Goal: Task Accomplishment & Management: Use online tool/utility

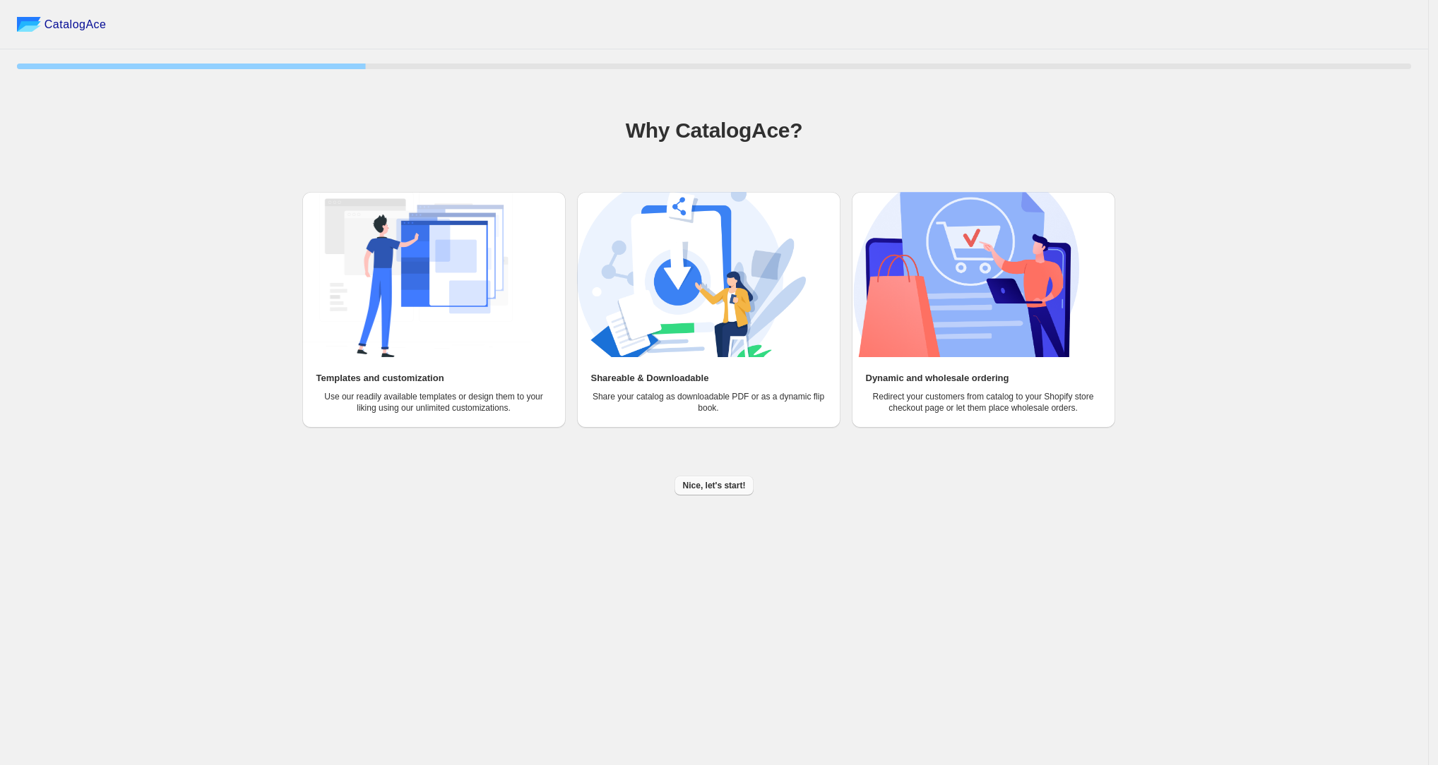
click at [720, 484] on span "Nice, let's start!" at bounding box center [714, 485] width 63 height 11
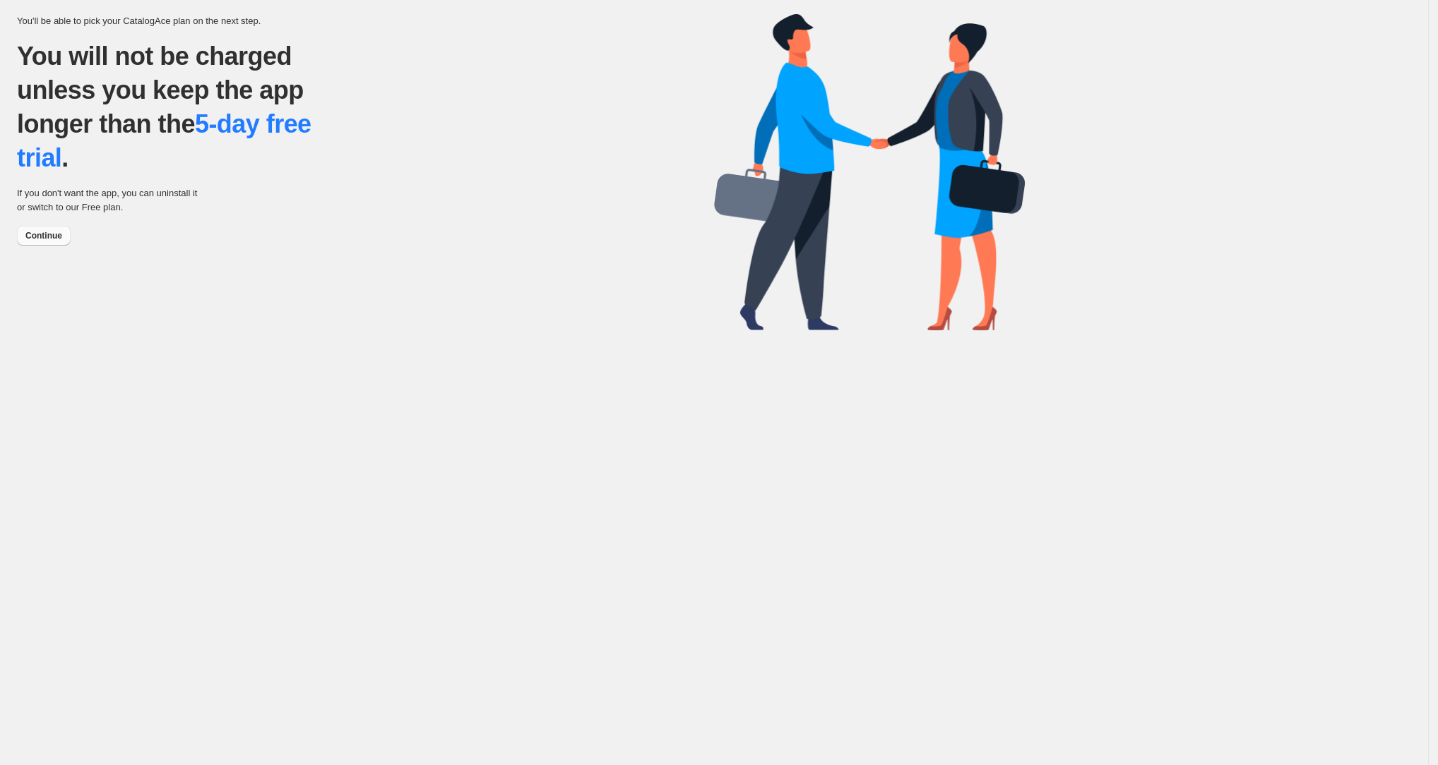
click at [38, 234] on span "Continue" at bounding box center [43, 235] width 37 height 11
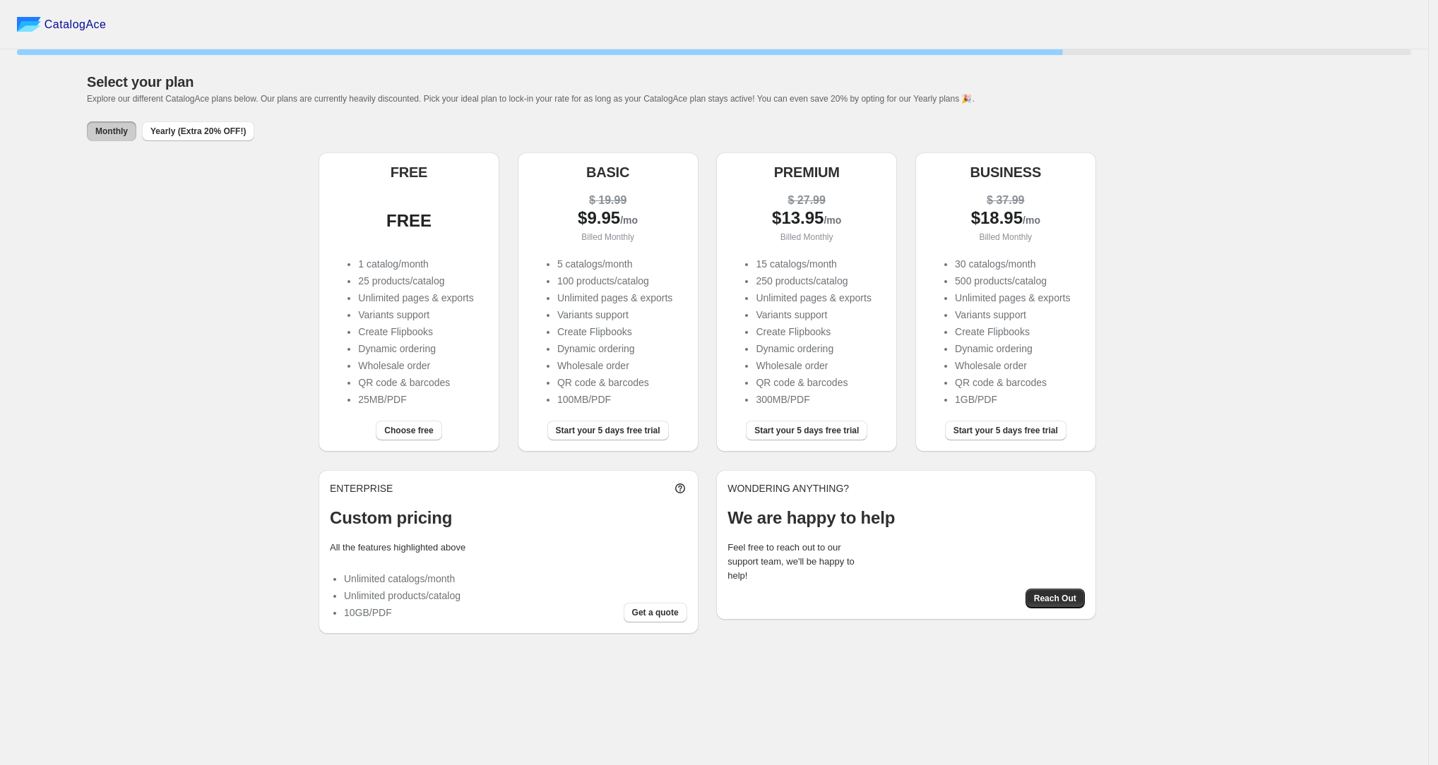
click at [419, 193] on div "FREE" at bounding box center [409, 219] width 158 height 54
click at [413, 431] on span "Choose free" at bounding box center [408, 430] width 49 height 11
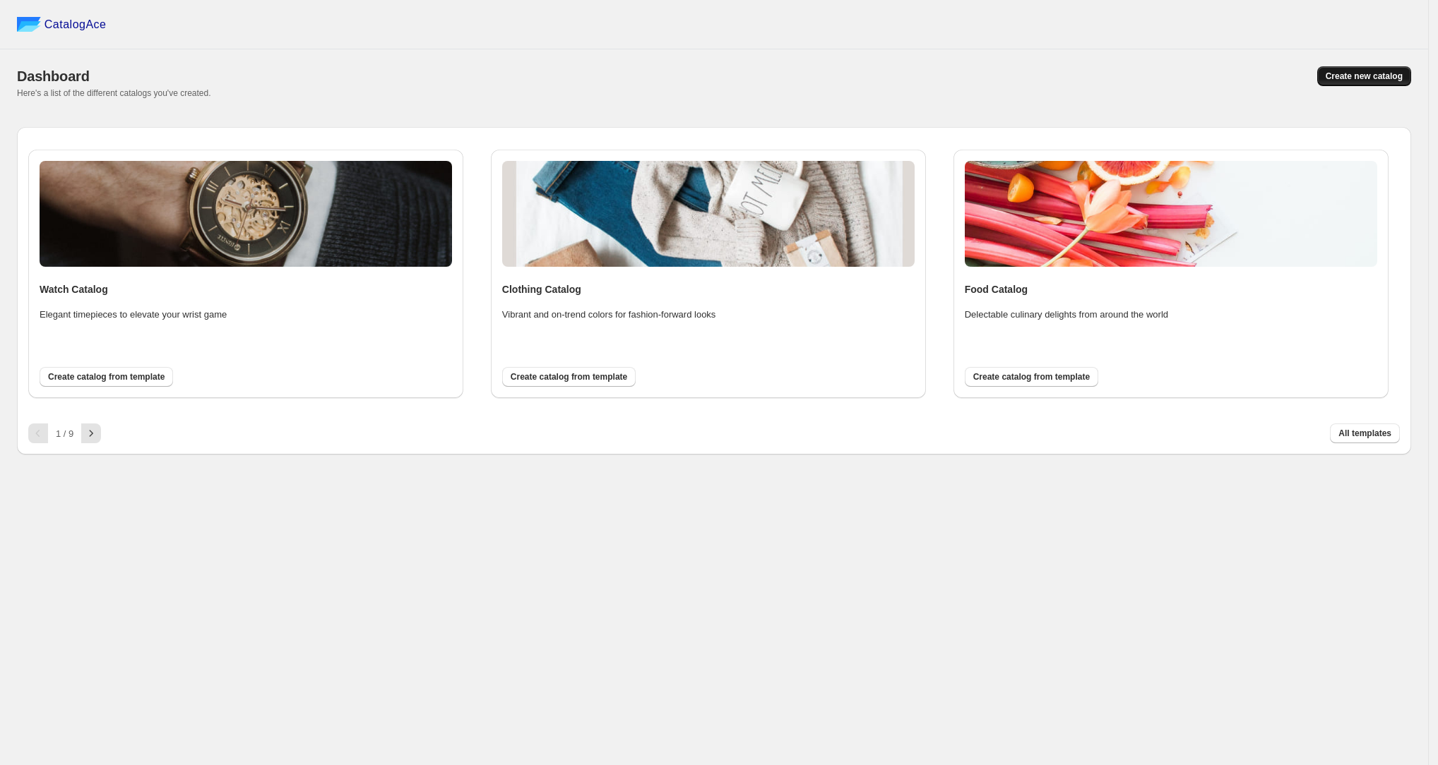
click at [1338, 78] on span "Create new catalog" at bounding box center [1363, 76] width 77 height 11
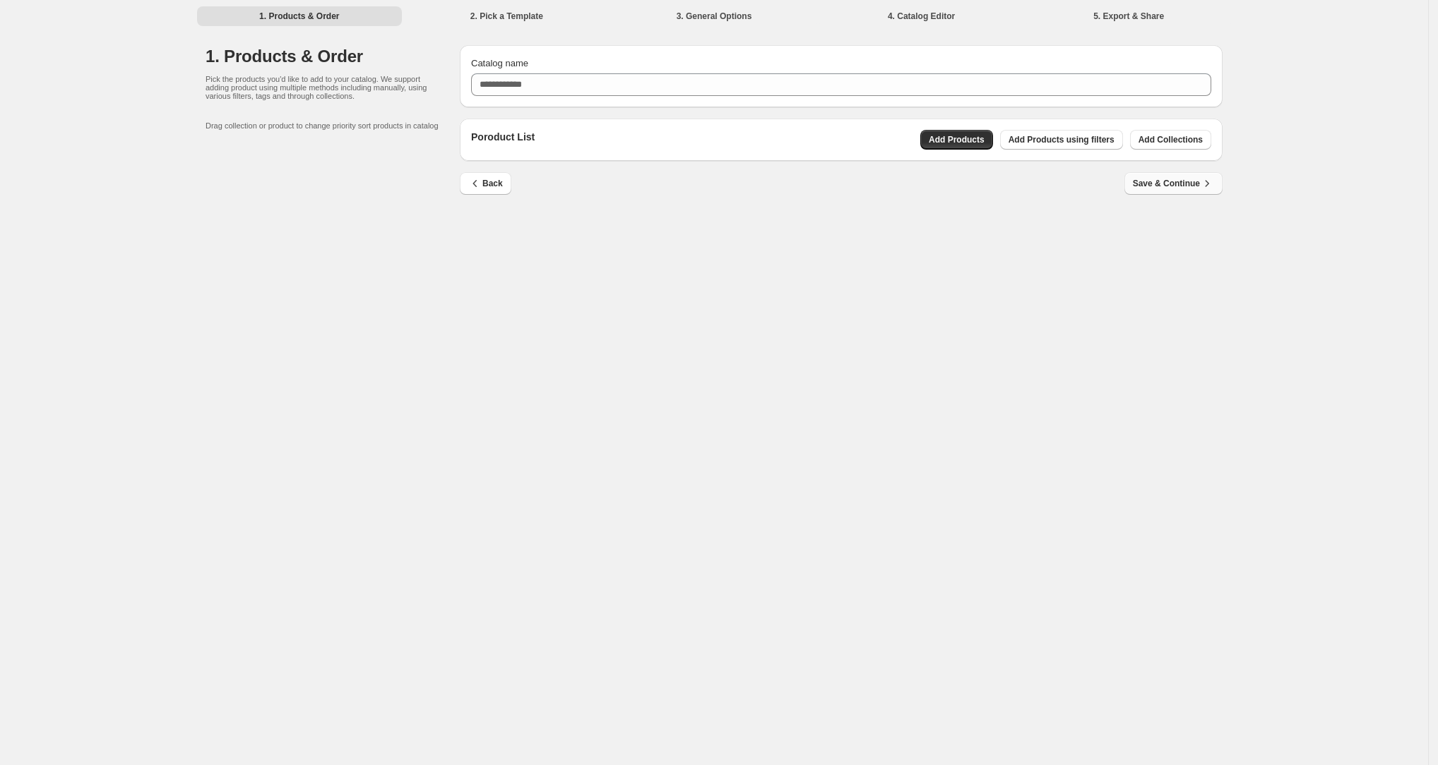
click at [1178, 180] on span "Save & Continue" at bounding box center [1173, 184] width 81 height 14
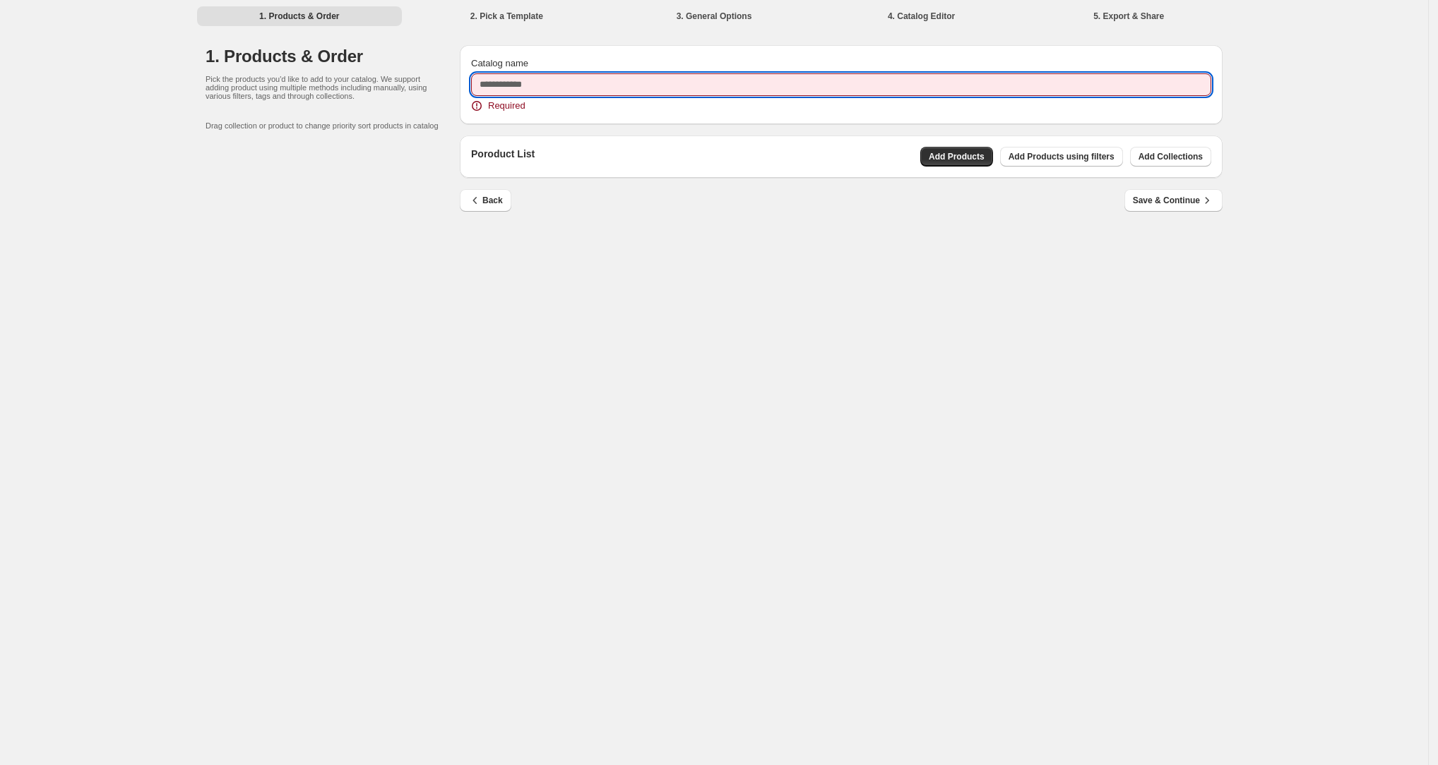
click at [802, 80] on input "Catalog name" at bounding box center [841, 84] width 740 height 23
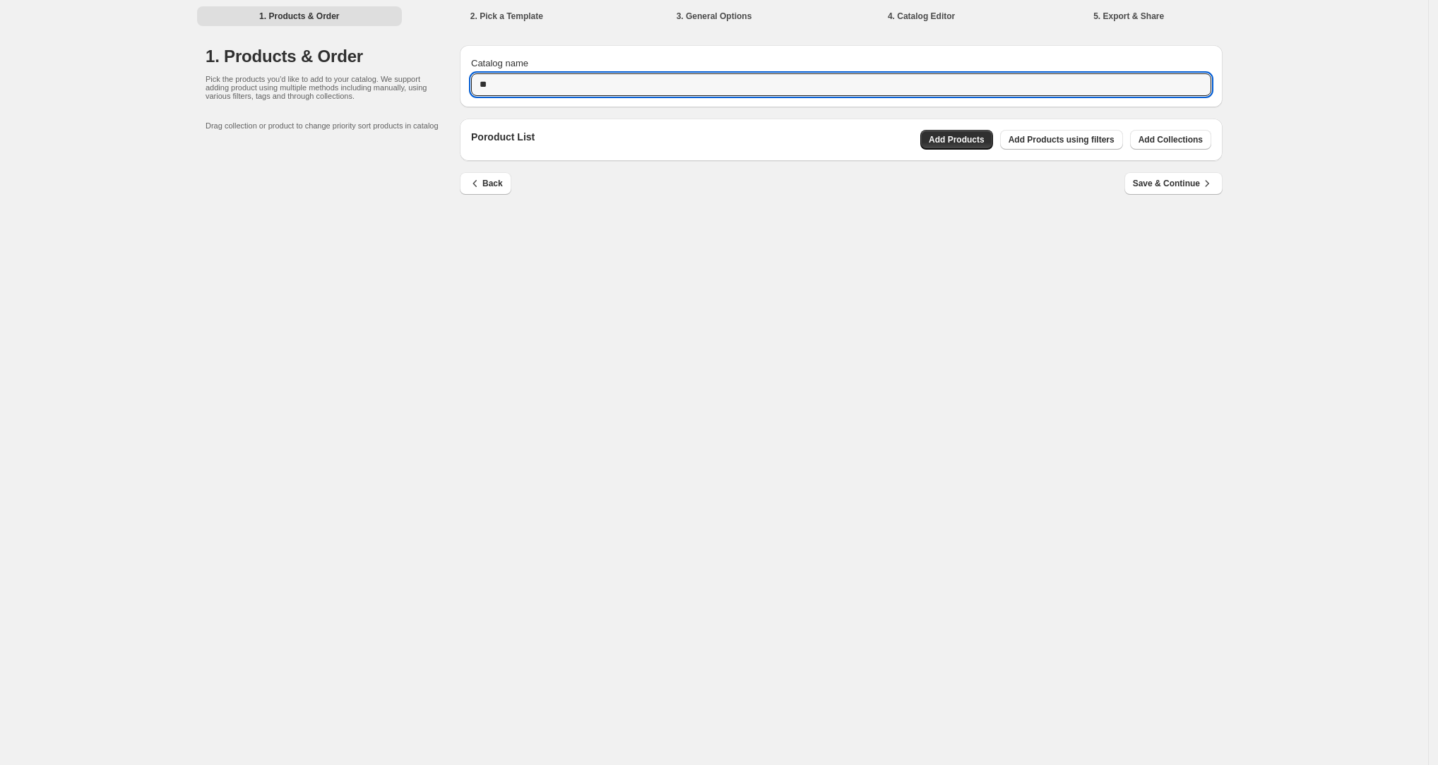
type input "**"
click at [1158, 210] on div "Back Save & Continue" at bounding box center [841, 192] width 763 height 41
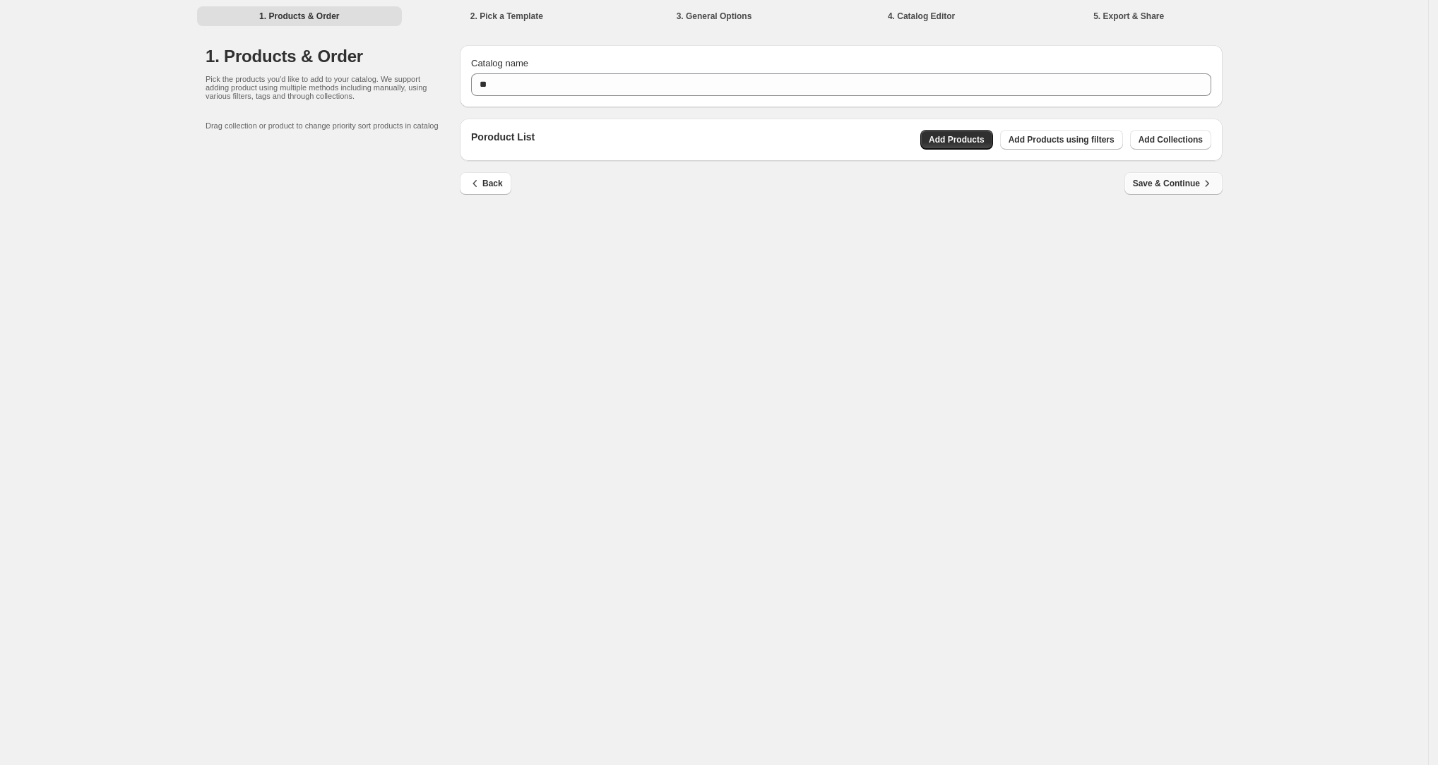
click at [1187, 182] on span "Save & Continue" at bounding box center [1173, 184] width 81 height 14
click at [1141, 184] on span "Save & Continue" at bounding box center [1173, 184] width 81 height 14
click at [1140, 185] on span "Save & Continue" at bounding box center [1173, 184] width 81 height 14
click at [943, 14] on li "4. Catalog Editor" at bounding box center [921, 16] width 205 height 20
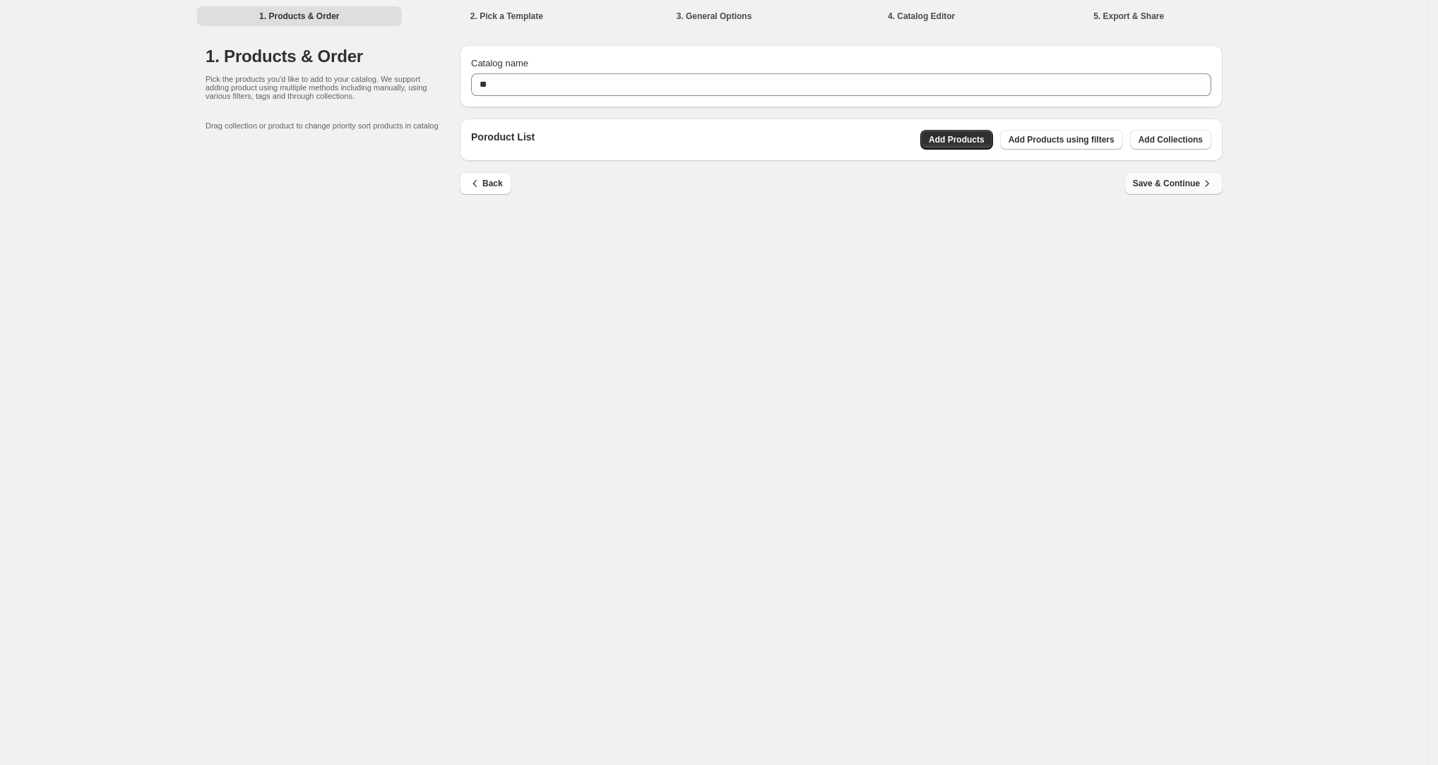
click at [1152, 189] on span "Save & Continue" at bounding box center [1173, 184] width 81 height 14
click at [486, 186] on span "Back" at bounding box center [485, 184] width 35 height 14
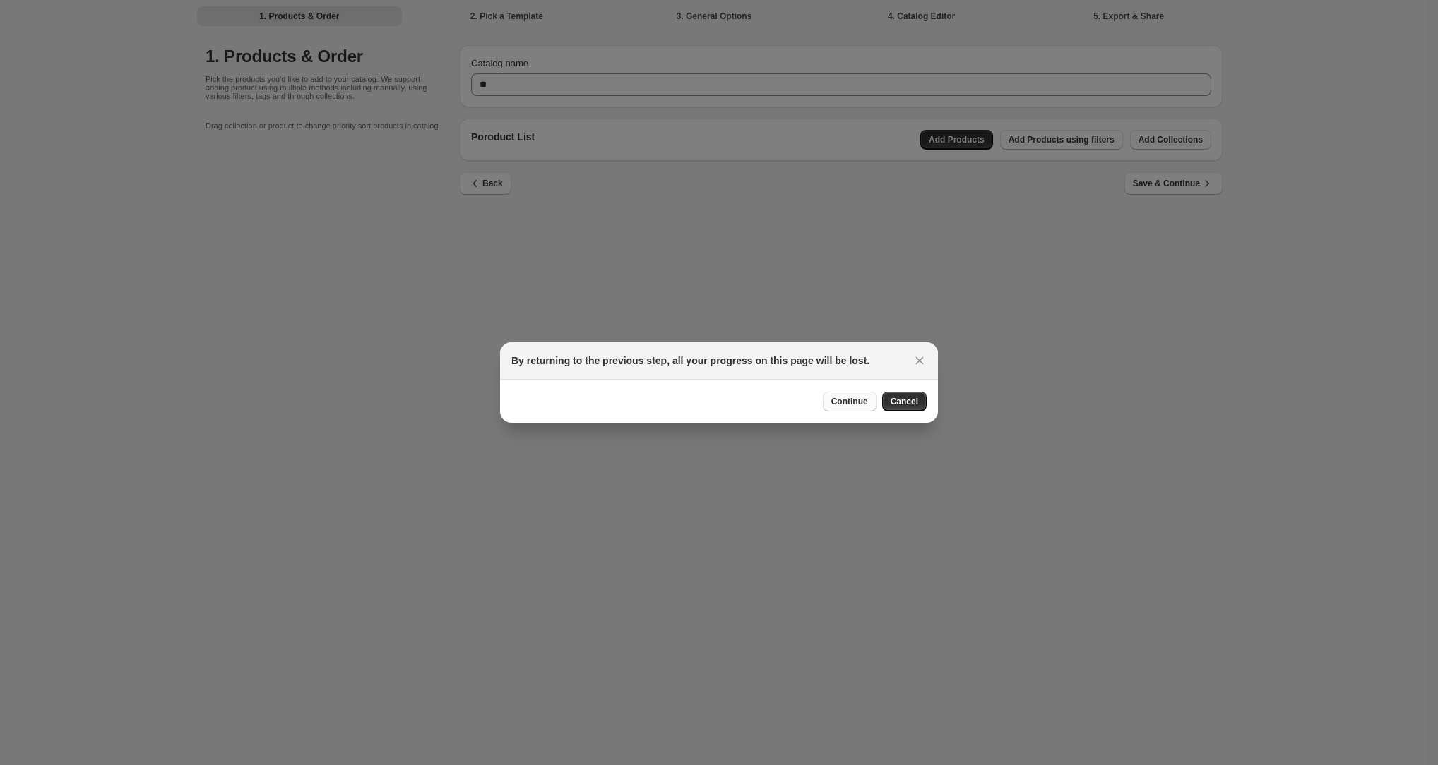
click at [868, 400] on span "Continue" at bounding box center [849, 401] width 37 height 11
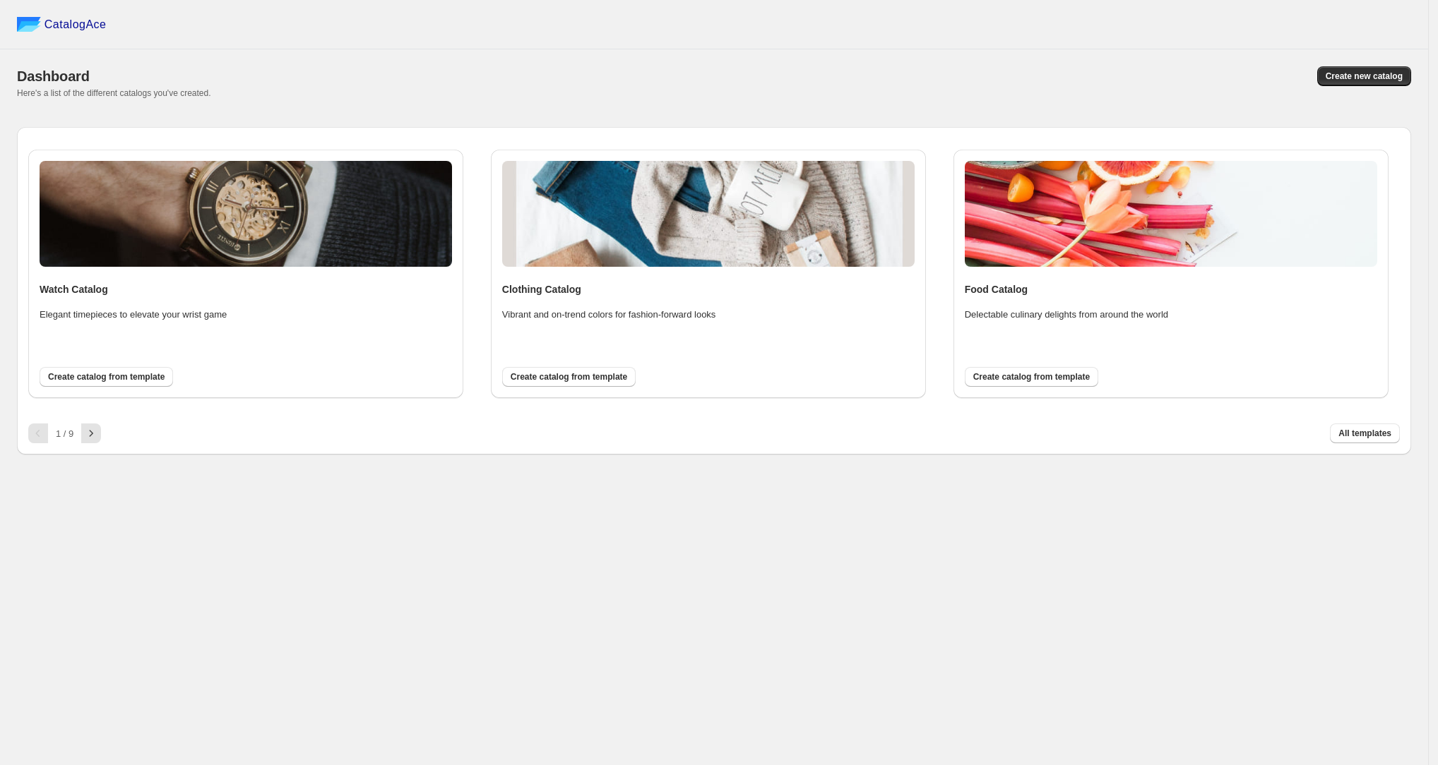
click at [1069, 377] on span "Create catalog from template" at bounding box center [1031, 376] width 117 height 11
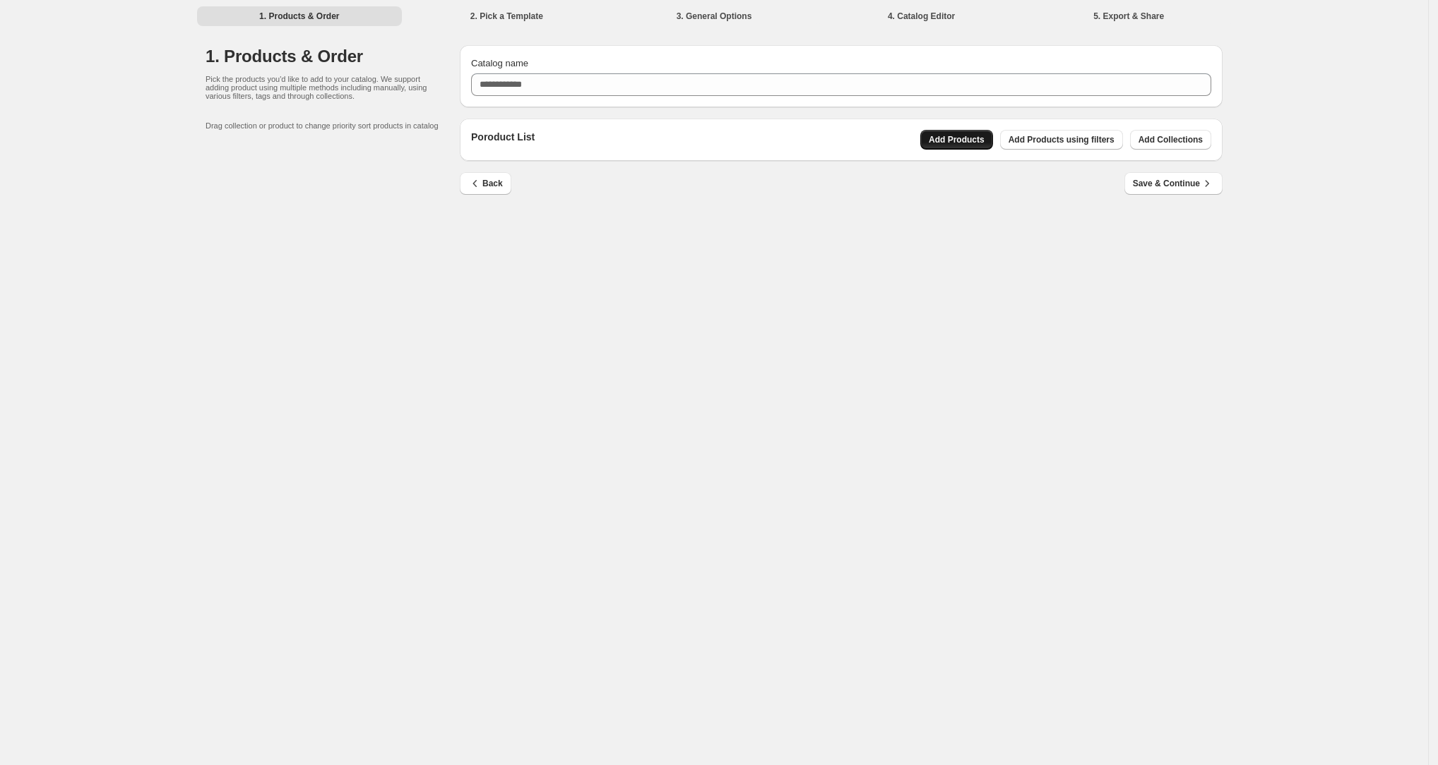
click at [984, 132] on button "Add Products" at bounding box center [956, 140] width 73 height 20
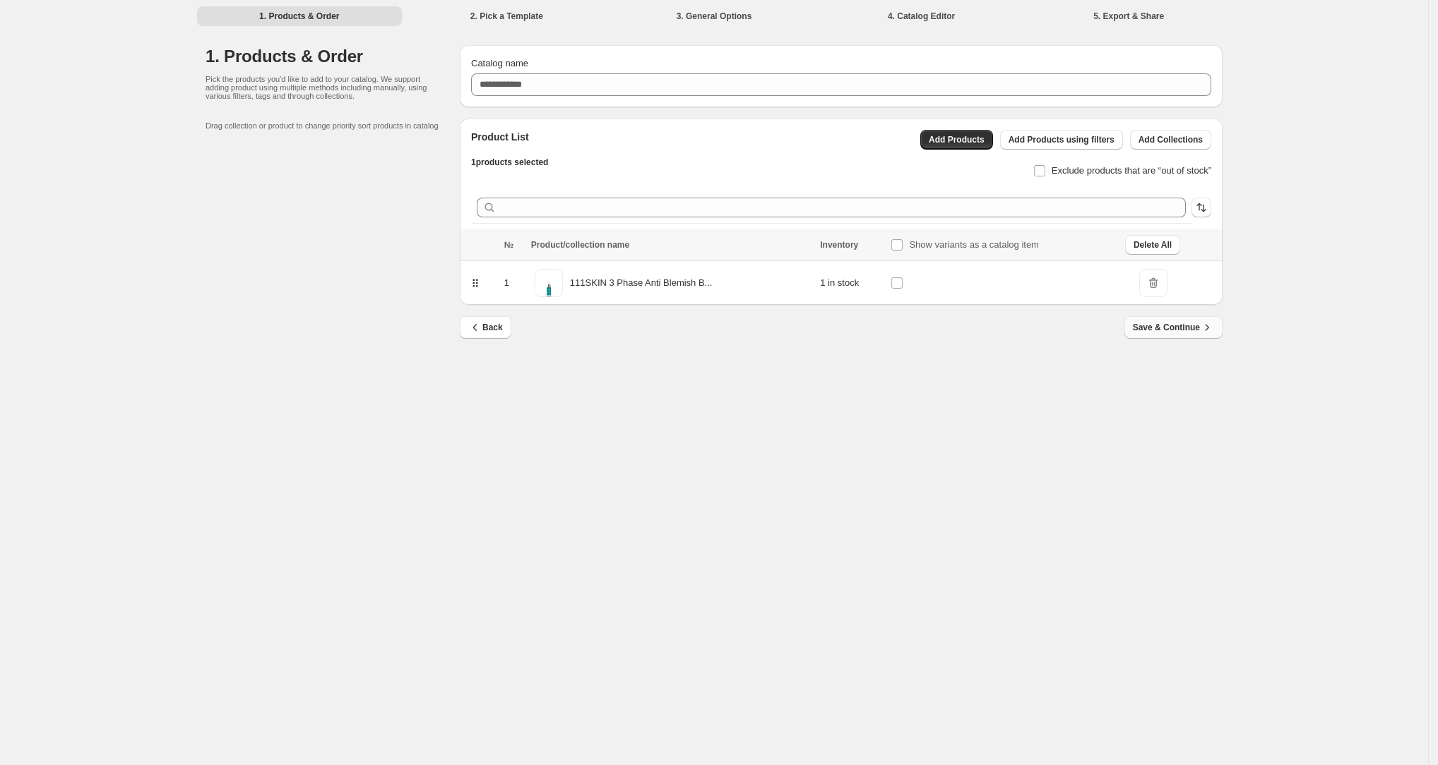
click at [1192, 334] on span "Save & Continue" at bounding box center [1173, 328] width 81 height 14
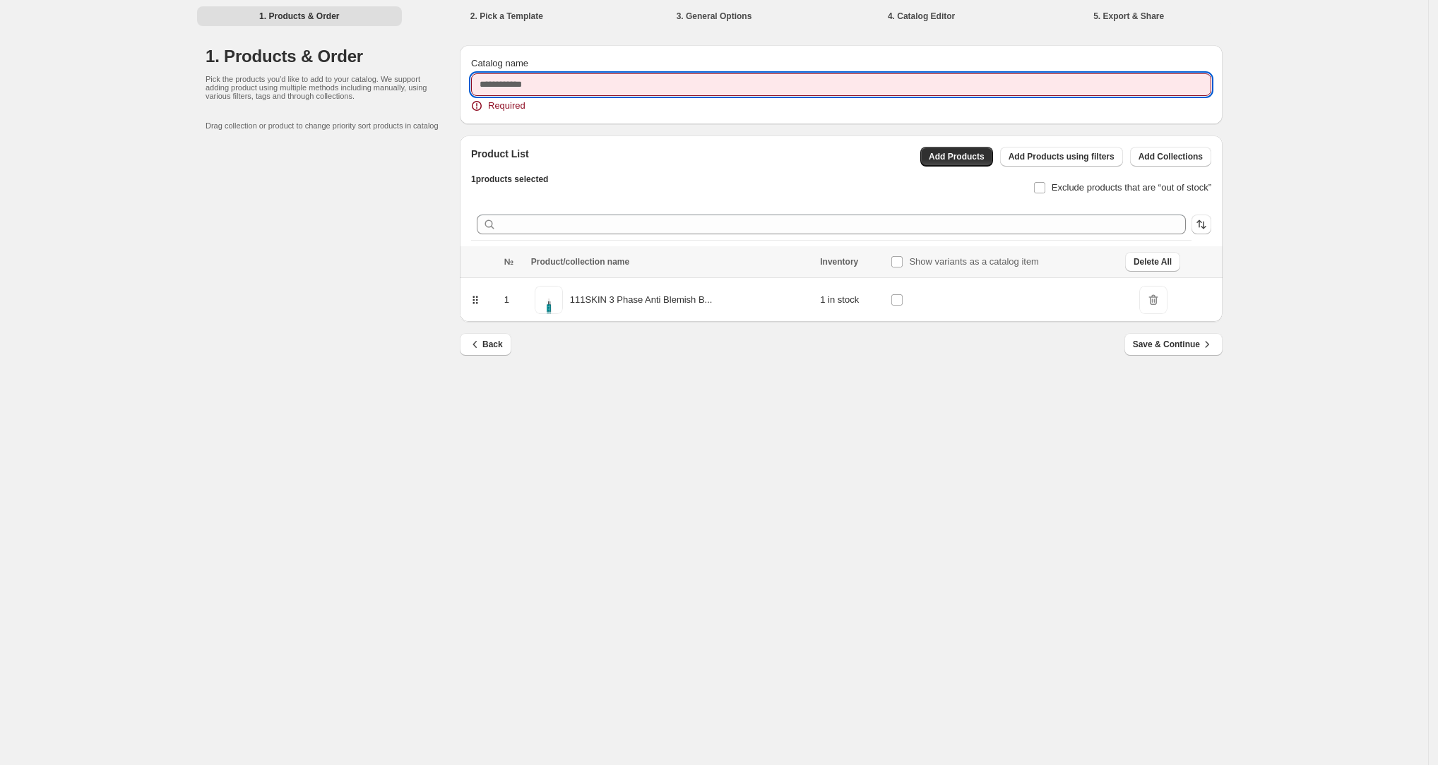
click at [613, 88] on input "Catalog name" at bounding box center [841, 84] width 740 height 23
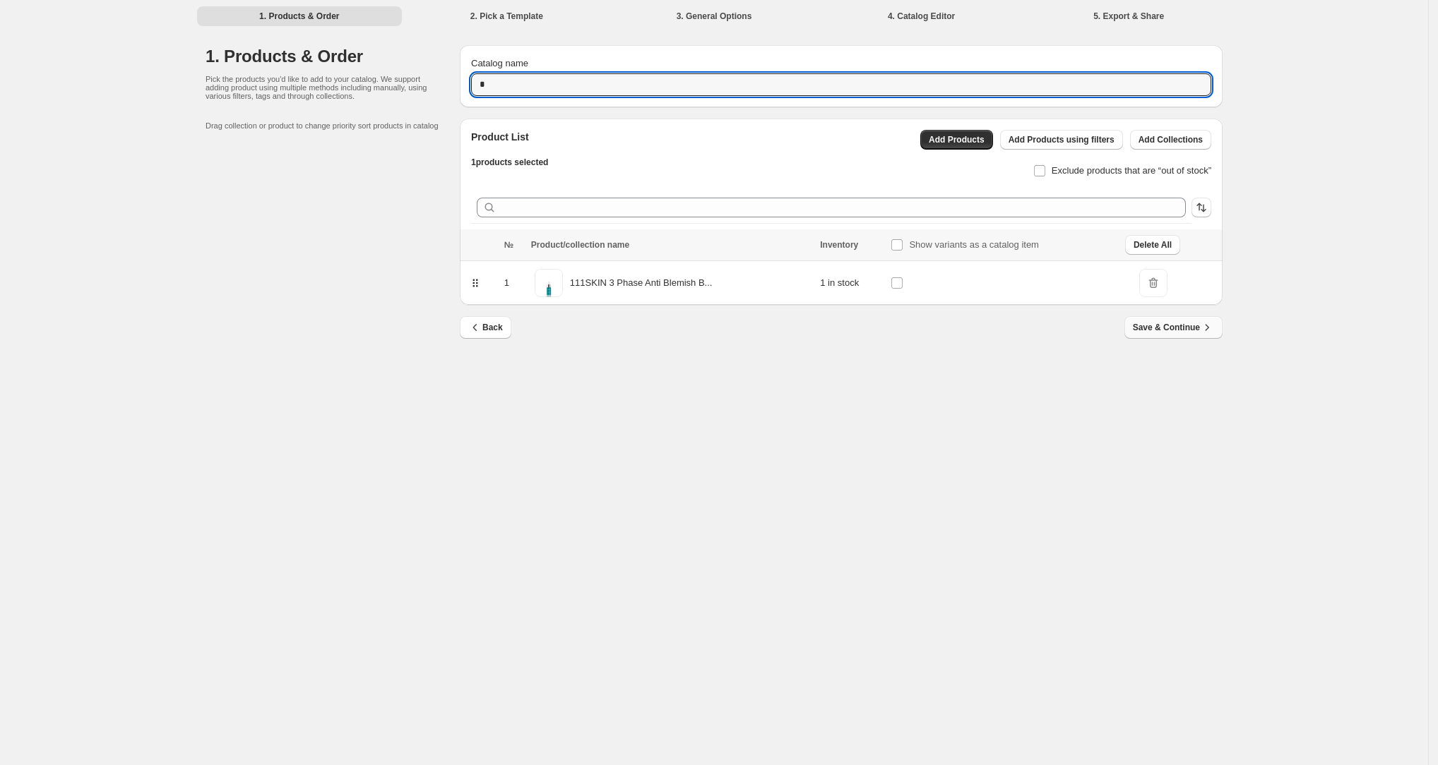
type input "*"
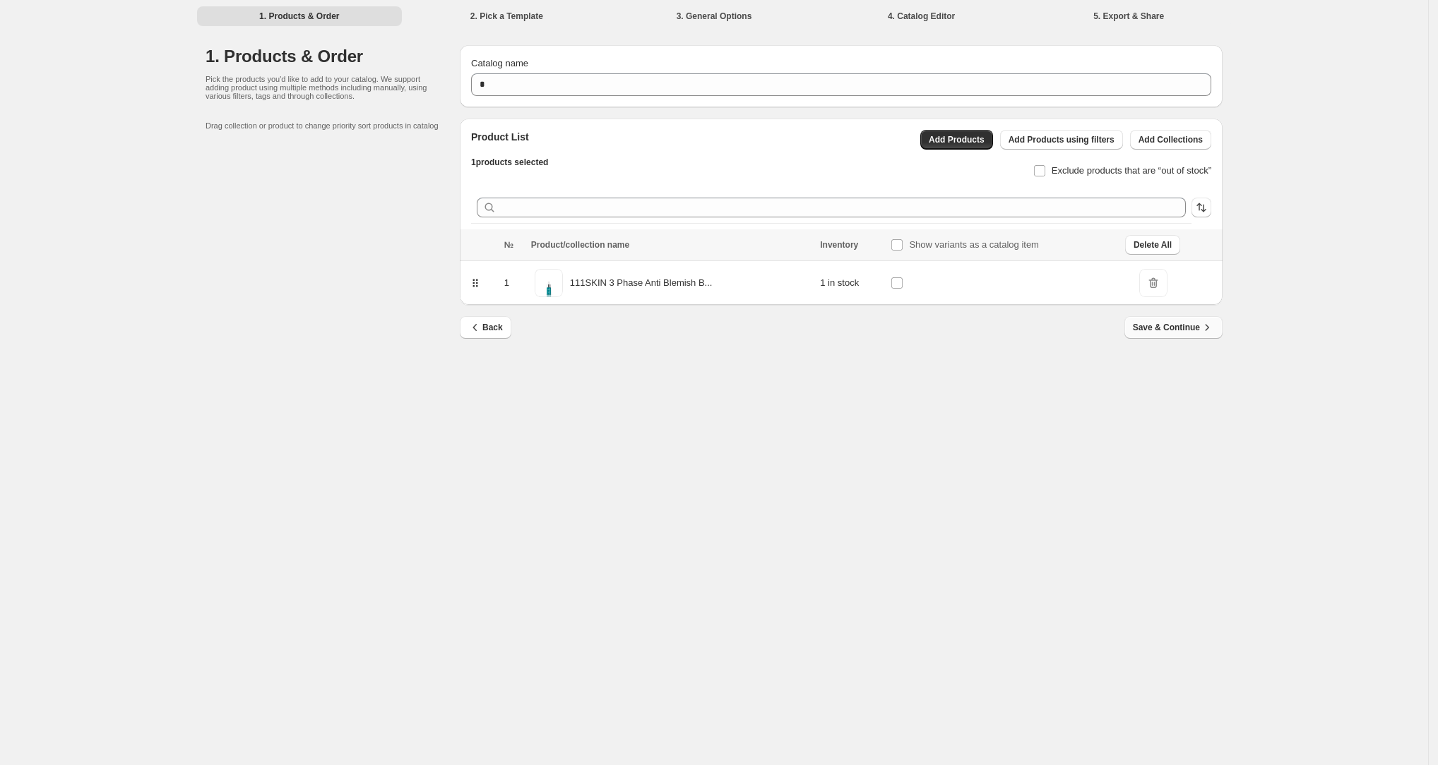
click at [1179, 329] on span "Save & Continue" at bounding box center [1173, 328] width 81 height 14
